Goal: Task Accomplishment & Management: Complete application form

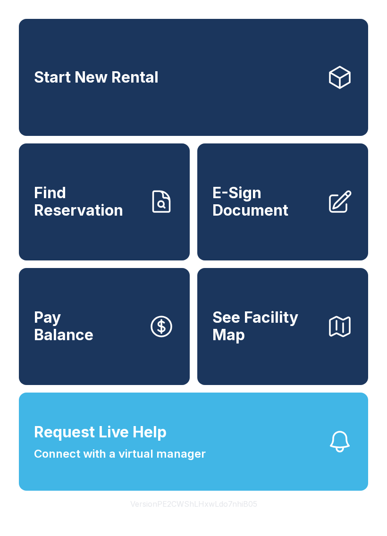
click at [249, 470] on button "Request Live Help Connect with a virtual manager" at bounding box center [193, 441] width 349 height 98
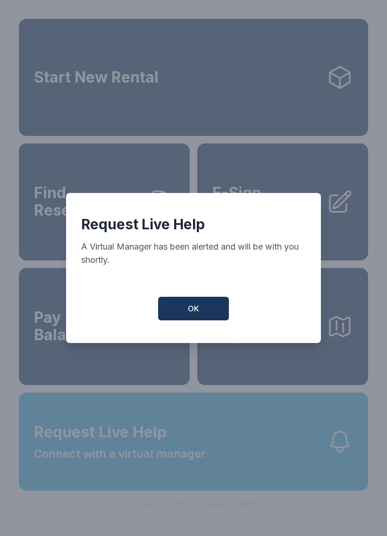
click at [206, 313] on button "OK" at bounding box center [193, 309] width 71 height 24
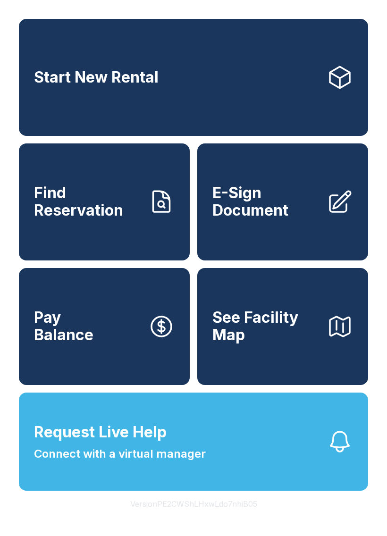
click at [259, 192] on link "E-Sign Document" at bounding box center [282, 201] width 171 height 117
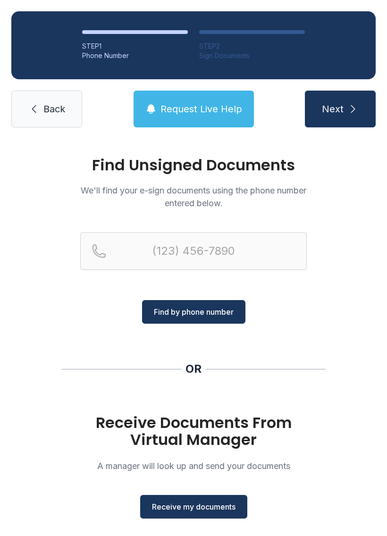
click at [174, 506] on span "Receive my documents" at bounding box center [193, 506] width 83 height 11
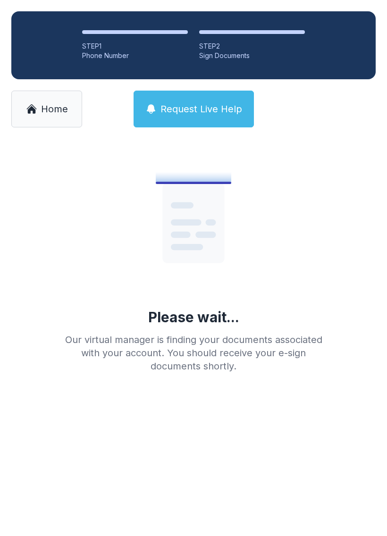
click at [45, 105] on span "Home" at bounding box center [54, 108] width 27 height 13
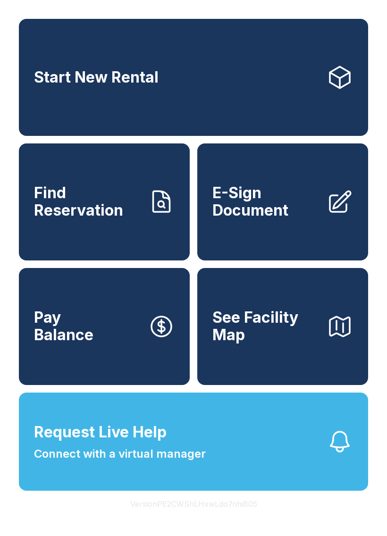
click at [283, 190] on link "E-Sign Document" at bounding box center [282, 201] width 171 height 117
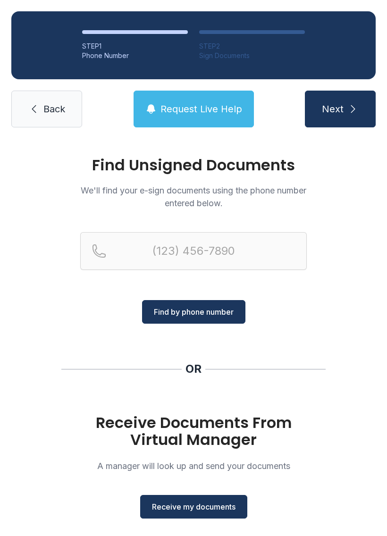
click at [180, 504] on span "Receive my documents" at bounding box center [193, 506] width 83 height 11
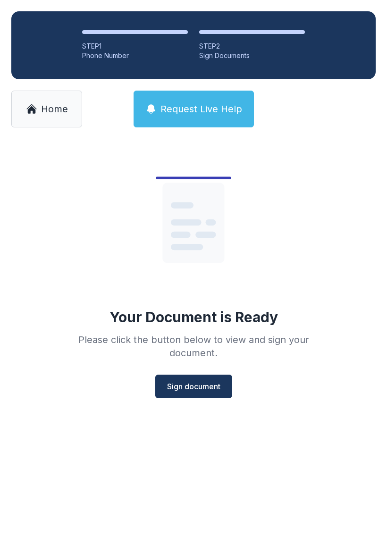
click at [192, 383] on span "Sign document" at bounding box center [193, 385] width 53 height 11
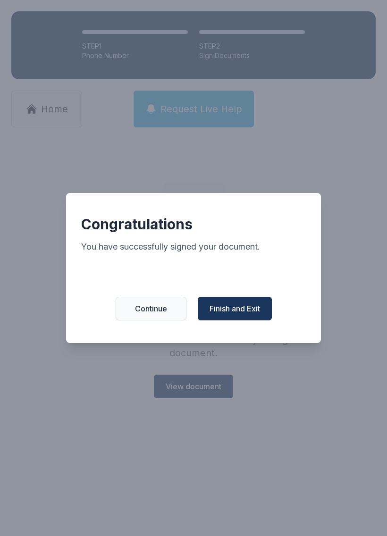
click at [233, 312] on span "Finish and Exit" at bounding box center [234, 308] width 50 height 11
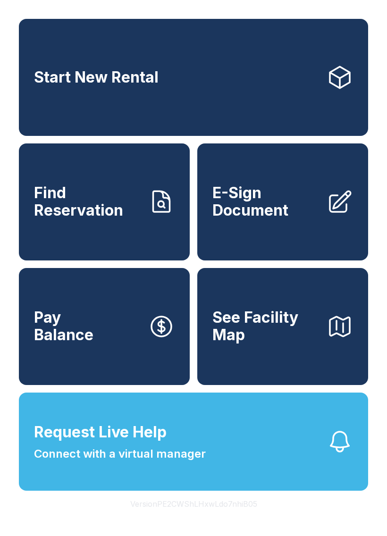
click at [254, 207] on span "E-Sign Document" at bounding box center [265, 201] width 107 height 34
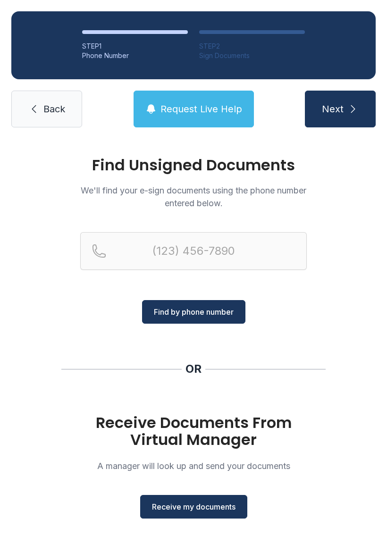
click at [158, 501] on span "Receive my documents" at bounding box center [193, 506] width 83 height 11
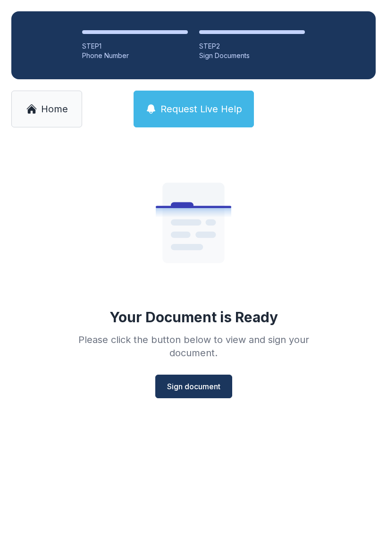
click at [182, 379] on button "Sign document" at bounding box center [193, 386] width 77 height 24
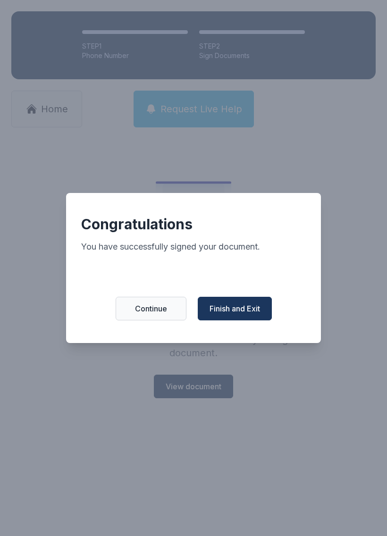
click at [224, 314] on span "Finish and Exit" at bounding box center [234, 308] width 50 height 11
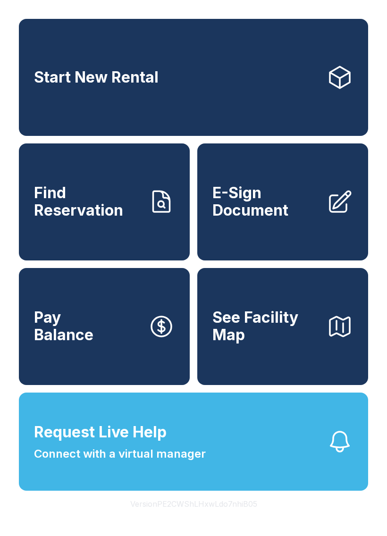
click at [236, 218] on span "E-Sign Document" at bounding box center [265, 201] width 107 height 34
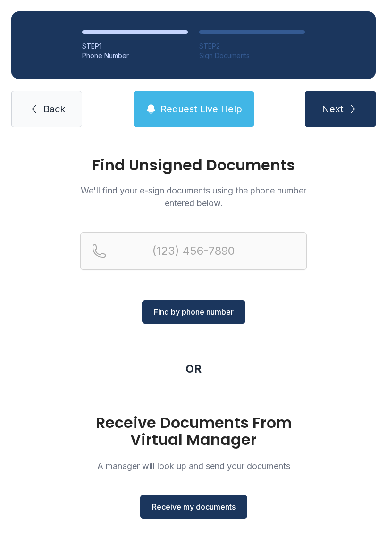
click at [161, 496] on button "Receive my documents" at bounding box center [193, 507] width 107 height 24
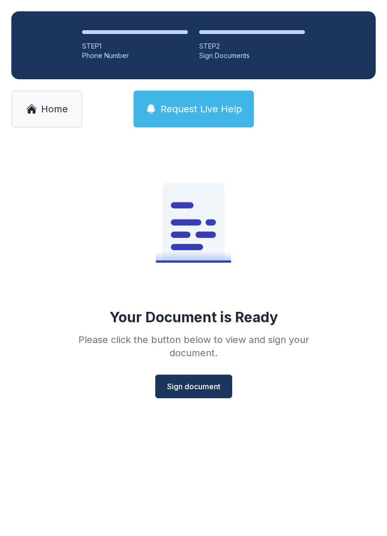
click at [196, 377] on button "Sign document" at bounding box center [193, 386] width 77 height 24
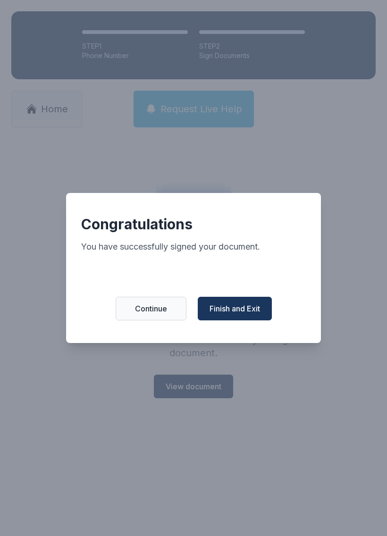
click at [230, 312] on span "Finish and Exit" at bounding box center [234, 308] width 50 height 11
